Goal: Answer question/provide support: Share knowledge or assist other users

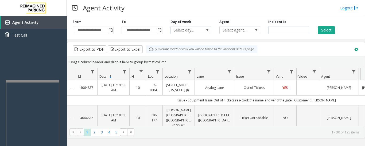
scroll to position [294, 0]
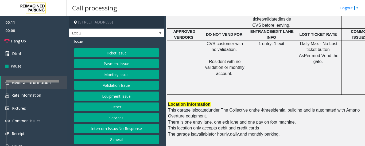
scroll to position [134, 0]
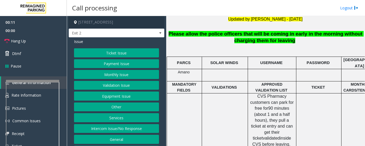
click at [148, 128] on button "Intercom Issue/No Response" at bounding box center [116, 128] width 85 height 9
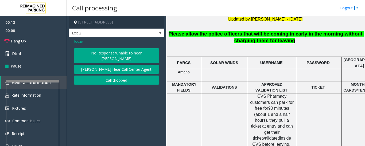
click at [142, 51] on button "No Response/Unable to hear [PERSON_NAME]" at bounding box center [116, 55] width 85 height 15
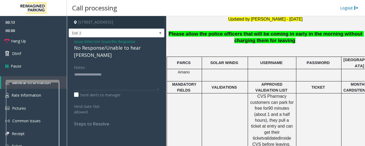
click at [136, 50] on div "No Response/Unable to hear [PERSON_NAME]" at bounding box center [116, 51] width 85 height 14
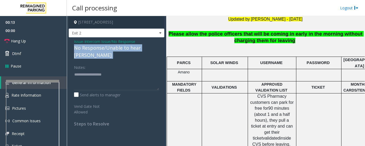
click at [136, 50] on div "No Response/Unable to hear [PERSON_NAME]" at bounding box center [116, 51] width 85 height 14
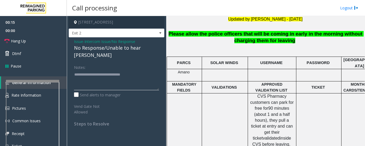
click at [146, 70] on textarea at bounding box center [116, 80] width 85 height 20
type textarea "**********"
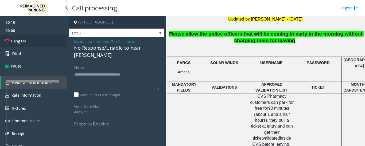
click at [14, 36] on link "Hang Up" at bounding box center [33, 41] width 67 height 13
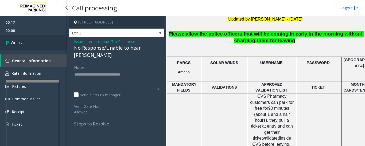
click at [28, 44] on link "Wrap Up" at bounding box center [33, 43] width 67 height 16
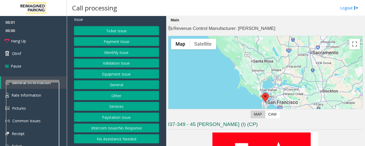
scroll to position [134, 0]
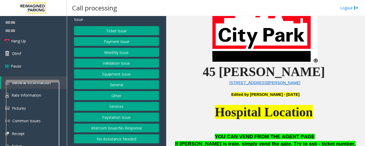
click at [115, 54] on button "Monthly Issue" at bounding box center [116, 52] width 85 height 9
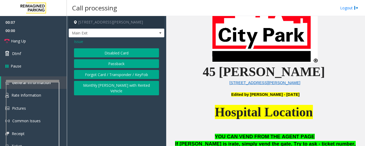
click at [129, 55] on button "Disabled Card" at bounding box center [116, 52] width 85 height 9
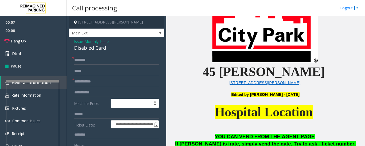
click at [92, 49] on div "Disabled Card" at bounding box center [116, 47] width 85 height 7
copy div "Disabled Card"
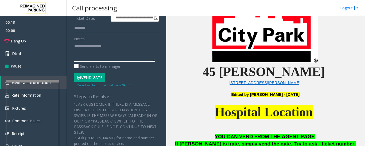
click at [114, 52] on textarea at bounding box center [114, 52] width 81 height 20
paste textarea "**********"
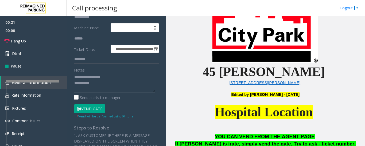
scroll to position [27, 0]
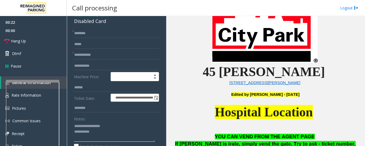
type textarea "**********"
click at [115, 51] on input "text" at bounding box center [116, 55] width 85 height 9
type input "**********"
click at [119, 134] on textarea at bounding box center [114, 132] width 81 height 20
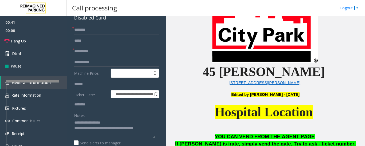
type textarea "**********"
click at [93, 33] on input "text" at bounding box center [116, 29] width 85 height 9
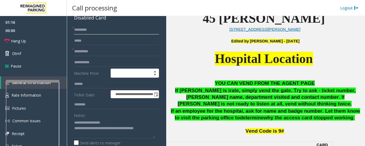
scroll to position [84, 0]
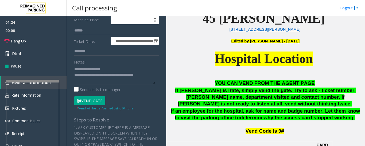
type input "********"
click at [100, 100] on button "Vend Gate" at bounding box center [89, 101] width 31 height 9
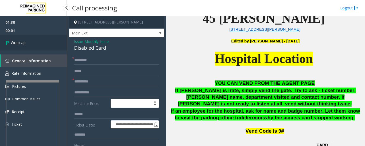
click at [14, 45] on span "Wrap Up" at bounding box center [18, 43] width 15 height 6
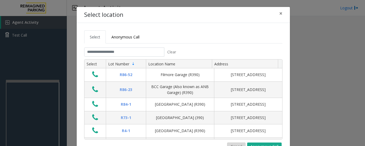
click at [236, 144] on button "Cancel" at bounding box center [236, 147] width 18 height 8
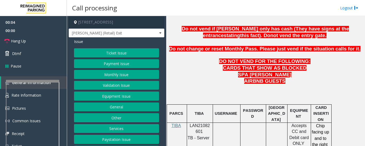
scroll to position [267, 0]
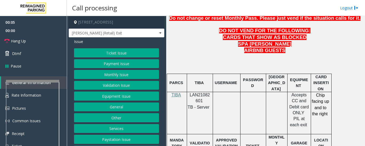
click at [192, 93] on span "LAN21082601" at bounding box center [200, 98] width 20 height 10
copy p "LAN21082601"
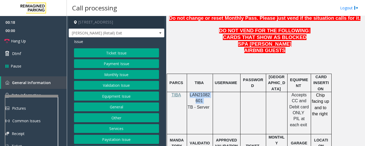
click at [43, 97] on div at bounding box center [31, 96] width 53 height 2
click at [43, 95] on link "Rate Information" at bounding box center [33, 95] width 67 height 13
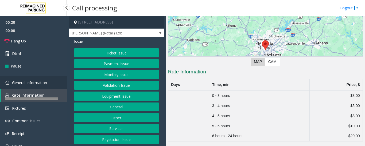
click at [47, 81] on span "General Information" at bounding box center [29, 82] width 35 height 5
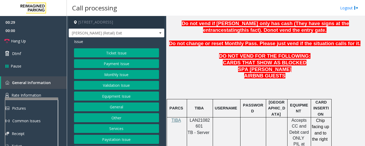
scroll to position [321, 0]
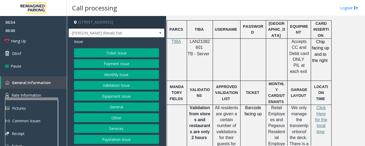
click at [125, 99] on button "Equipment Issue" at bounding box center [116, 96] width 85 height 9
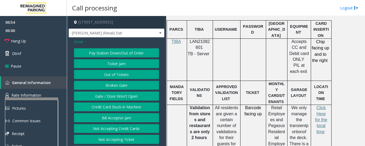
click at [152, 101] on button "Gate / Door Won't Open" at bounding box center [116, 96] width 85 height 9
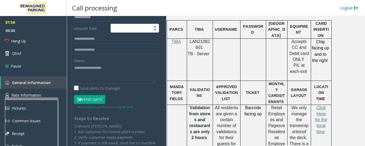
scroll to position [107, 0]
click at [118, 73] on textarea at bounding box center [114, 73] width 81 height 20
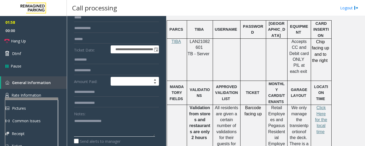
scroll to position [0, 0]
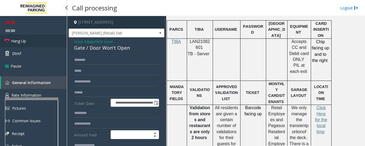
click at [10, 39] on link "Hang Up" at bounding box center [33, 41] width 67 height 13
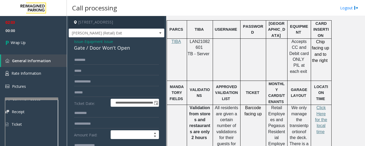
click at [83, 52] on div "Gate / Door Won't Open" at bounding box center [116, 47] width 85 height 7
copy div "Gate / Door Won't Open"
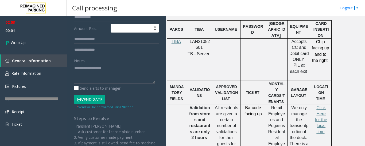
scroll to position [107, 0]
click at [96, 76] on textarea at bounding box center [114, 73] width 81 height 20
paste textarea "**********"
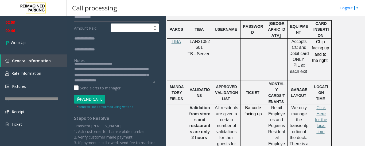
scroll to position [10, 0]
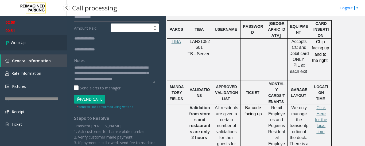
type textarea "**********"
click at [49, 44] on link "Wrap Up" at bounding box center [33, 43] width 67 height 16
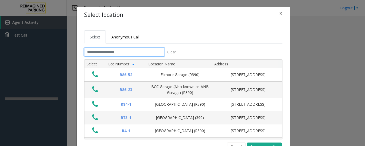
click at [110, 52] on input "text" at bounding box center [124, 52] width 80 height 9
click at [110, 50] on input "text" at bounding box center [124, 52] width 80 height 9
click at [110, 51] on input "text" at bounding box center [124, 52] width 80 height 9
click at [240, 144] on button "Cancel" at bounding box center [236, 147] width 18 height 8
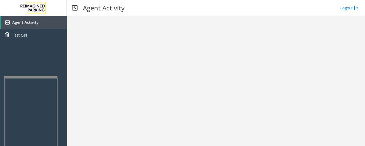
click at [35, 77] on div at bounding box center [30, 77] width 53 height 2
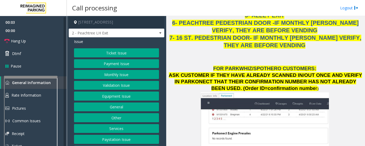
scroll to position [615, 0]
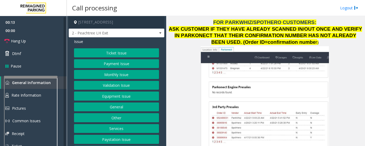
click at [107, 79] on button "Monthly Issue" at bounding box center [116, 74] width 85 height 9
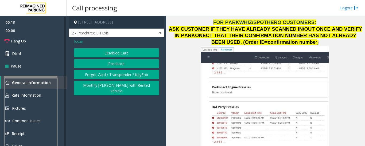
click at [124, 53] on button "Disabled Card" at bounding box center [116, 52] width 85 height 9
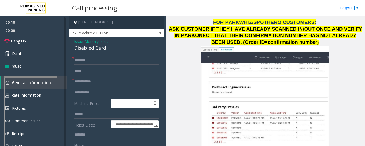
click at [101, 86] on input "text" at bounding box center [116, 81] width 85 height 9
click at [104, 52] on div "Disabled Card" at bounding box center [116, 47] width 85 height 7
copy div "Disabled Card"
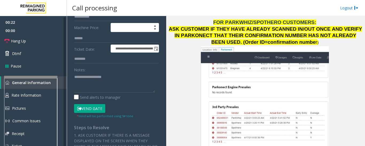
scroll to position [80, 0]
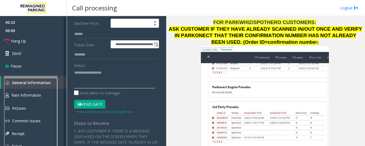
click at [97, 75] on textarea at bounding box center [114, 78] width 81 height 20
paste textarea "**********"
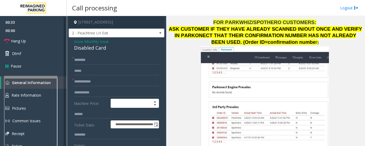
type textarea "**********"
click at [100, 65] on input "text" at bounding box center [116, 60] width 85 height 9
type input "*****"
click at [106, 86] on input "text" at bounding box center [116, 81] width 85 height 9
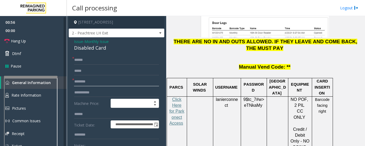
type input "********"
drag, startPoint x: 215, startPoint y: 67, endPoint x: 236, endPoint y: 78, distance: 23.1
click at [236, 97] on td "lanierconnect" at bounding box center [227, 133] width 28 height 72
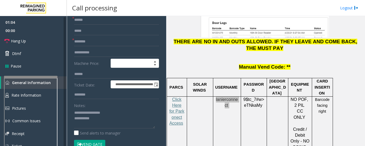
scroll to position [80, 0]
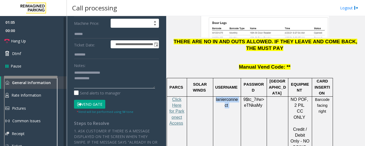
click at [100, 89] on textarea at bounding box center [114, 78] width 81 height 20
type textarea "**********"
click at [152, 74] on textarea at bounding box center [114, 78] width 81 height 20
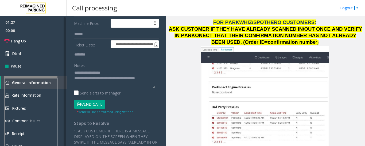
click at [94, 109] on button "Vend Gate" at bounding box center [89, 104] width 31 height 9
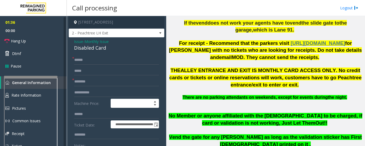
scroll to position [294, 0]
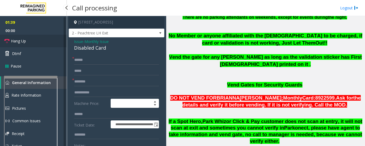
click at [6, 39] on icon at bounding box center [6, 41] width 5 height 5
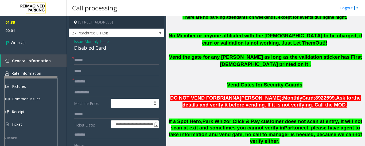
scroll to position [107, 0]
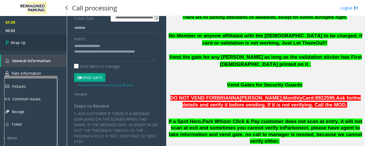
click at [8, 42] on icon at bounding box center [7, 42] width 5 height 9
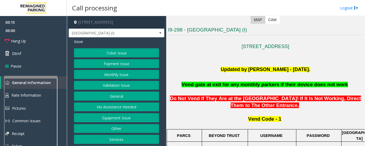
scroll to position [160, 0]
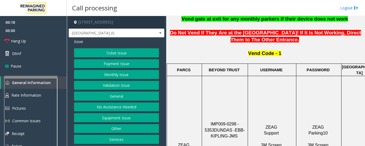
drag, startPoint x: 205, startPoint y: 108, endPoint x: 246, endPoint y: 109, distance: 41.0
click at [246, 121] on p "IMP009-0298 - 5353 DUNDAS - EBB-KIPLING-JMS 3M Screen (Issue Lost Tickets/Bypas…" at bounding box center [224, 145] width 45 height 48
copy span "IMP009-0298 - 5353"
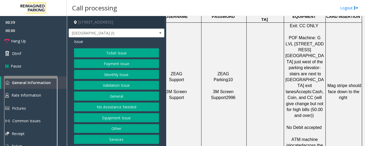
scroll to position [214, 0]
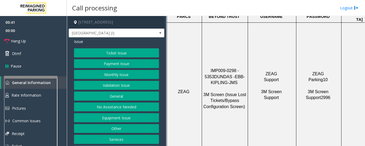
click at [144, 55] on button "Ticket Issue" at bounding box center [116, 52] width 85 height 9
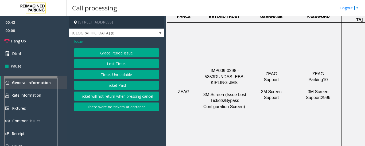
click at [143, 76] on button "Ticket Unreadable" at bounding box center [116, 74] width 85 height 9
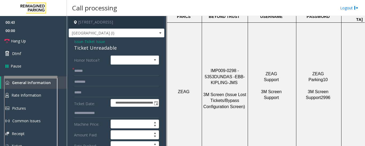
click at [92, 51] on div "Ticket Unreadable" at bounding box center [116, 47] width 85 height 7
copy div "Ticket Unreadable"
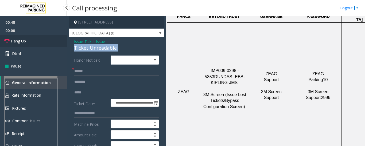
click at [9, 37] on link "Hang Up" at bounding box center [33, 41] width 67 height 13
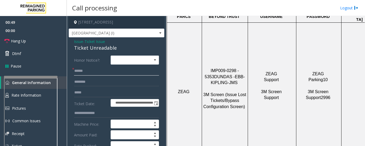
click at [85, 75] on input "text" at bounding box center [116, 71] width 85 height 9
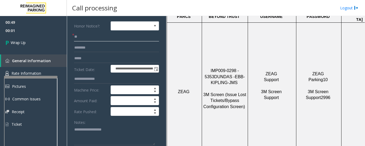
scroll to position [80, 0]
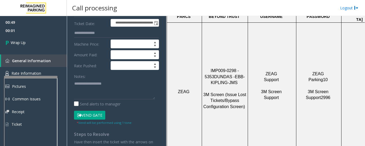
type input "**"
click at [115, 89] on textarea at bounding box center [114, 89] width 81 height 20
paste textarea "**********"
click at [101, 92] on textarea at bounding box center [114, 89] width 81 height 20
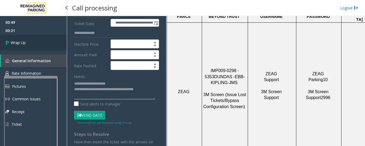
type textarea "**********"
click at [3, 38] on link "Wrap Up" at bounding box center [33, 43] width 67 height 16
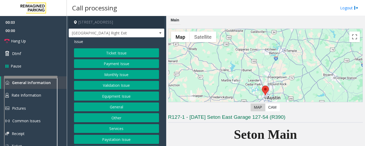
click at [106, 93] on button "Equipment Issue" at bounding box center [116, 96] width 85 height 9
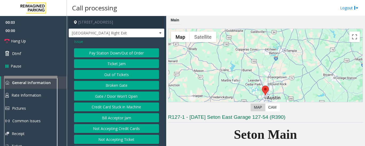
click at [106, 94] on button "Gate / Door Won't Open" at bounding box center [116, 96] width 85 height 9
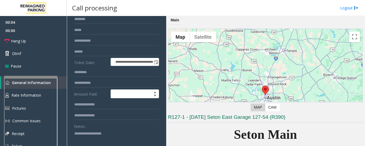
scroll to position [107, 0]
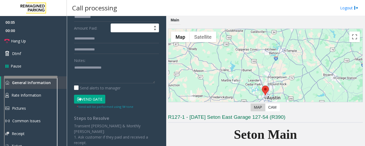
click at [98, 101] on button "Vend Gate" at bounding box center [89, 99] width 31 height 9
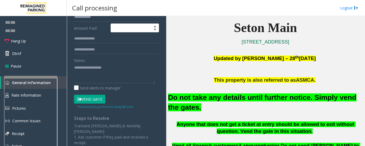
click at [180, 102] on font "Do not take any details until further notice. Simply vend the gates." at bounding box center [262, 103] width 189 height 18
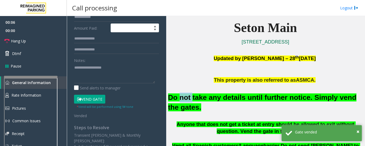
click at [180, 102] on font "Do not take any details until further notice. Simply vend the gates." at bounding box center [262, 103] width 189 height 18
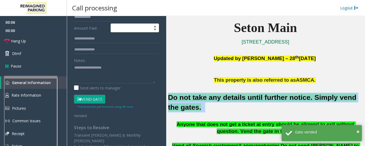
click at [180, 102] on font "Do not take any details until further notice. Simply vend the gates." at bounding box center [262, 103] width 189 height 18
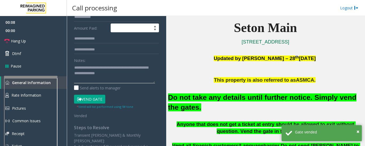
click at [113, 79] on textarea at bounding box center [114, 73] width 81 height 20
click at [121, 74] on textarea at bounding box center [114, 73] width 81 height 20
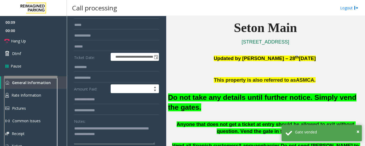
scroll to position [0, 0]
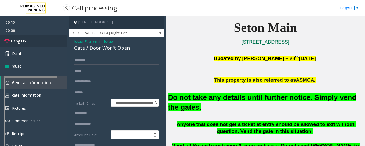
type textarea "**********"
click at [17, 42] on span "Hang Up" at bounding box center [18, 41] width 15 height 6
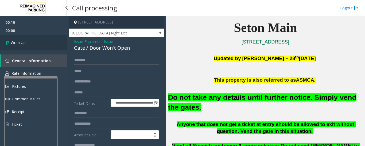
click at [10, 47] on link "Wrap Up" at bounding box center [33, 43] width 67 height 16
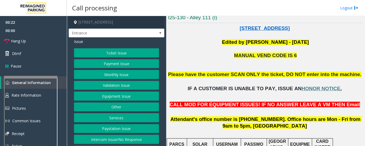
scroll to position [80, 0]
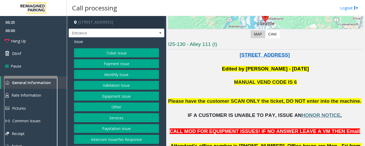
click at [122, 74] on button "Monthly Issue" at bounding box center [116, 74] width 85 height 9
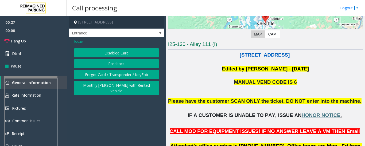
click at [96, 52] on button "Disabled Card" at bounding box center [116, 52] width 85 height 9
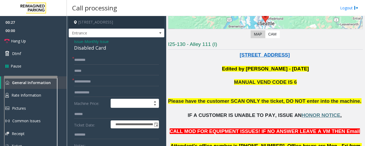
click at [86, 49] on div "Disabled Card" at bounding box center [116, 47] width 85 height 7
copy div "Disabled Card"
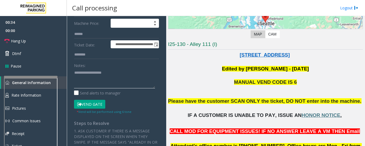
click at [108, 80] on textarea at bounding box center [114, 78] width 81 height 20
paste textarea "**********"
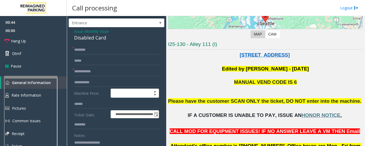
scroll to position [0, 0]
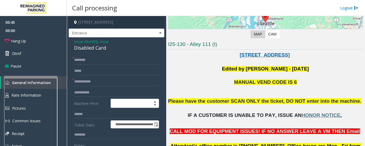
type textarea "**********"
click at [98, 61] on input "text" at bounding box center [116, 60] width 85 height 9
type input "**"
click at [91, 85] on input "text" at bounding box center [116, 81] width 85 height 9
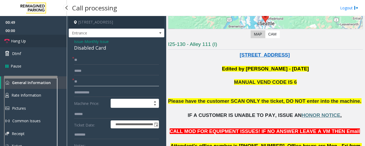
type input "**"
click at [30, 45] on link "Hang Up" at bounding box center [33, 41] width 67 height 13
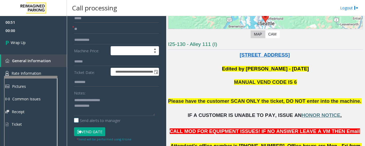
scroll to position [53, 0]
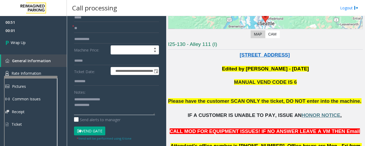
click at [114, 106] on textarea at bounding box center [114, 105] width 81 height 20
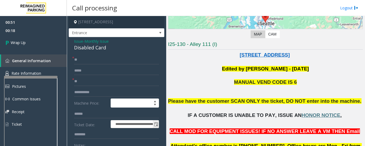
scroll to position [0, 0]
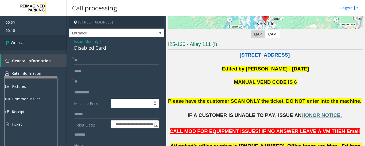
type textarea "**********"
click at [30, 39] on link "Wrap Up" at bounding box center [33, 43] width 67 height 16
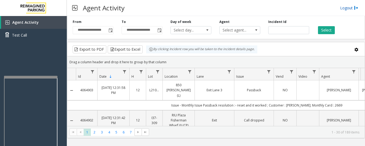
click at [341, 8] on link "Logout" at bounding box center [349, 8] width 18 height 6
